Goal: Navigation & Orientation: Find specific page/section

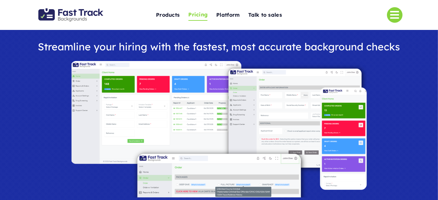
click at [198, 15] on span "Pricing" at bounding box center [197, 14] width 19 height 9
